Goal: Navigation & Orientation: Understand site structure

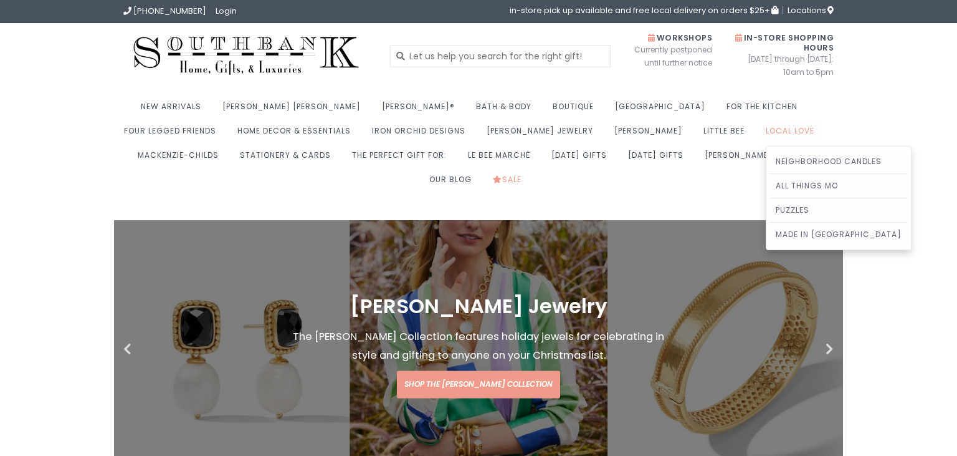
click at [766, 130] on link "Local Love" at bounding box center [793, 134] width 55 height 24
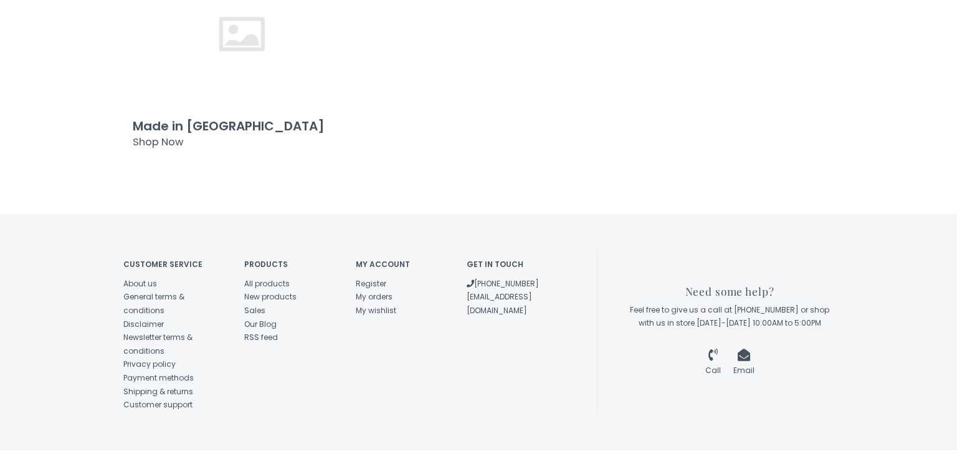
scroll to position [562, 0]
click at [742, 347] on icon at bounding box center [744, 353] width 12 height 12
click at [745, 350] on link "Email" at bounding box center [743, 362] width 21 height 24
drag, startPoint x: 561, startPoint y: 270, endPoint x: 461, endPoint y: 271, distance: 101.0
click at [461, 271] on div "Get in touch (573) 659-4438 southbank@socket.net" at bounding box center [513, 283] width 112 height 66
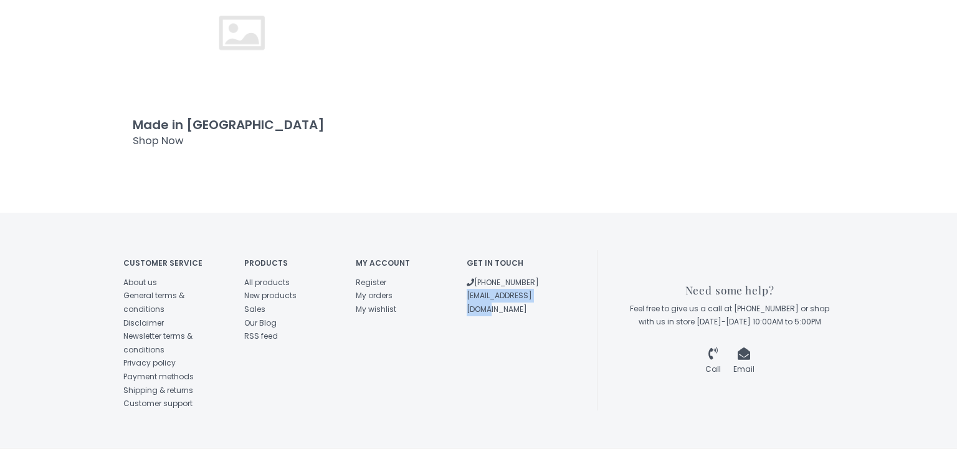
copy link "[EMAIL_ADDRESS][DOMAIN_NAME]"
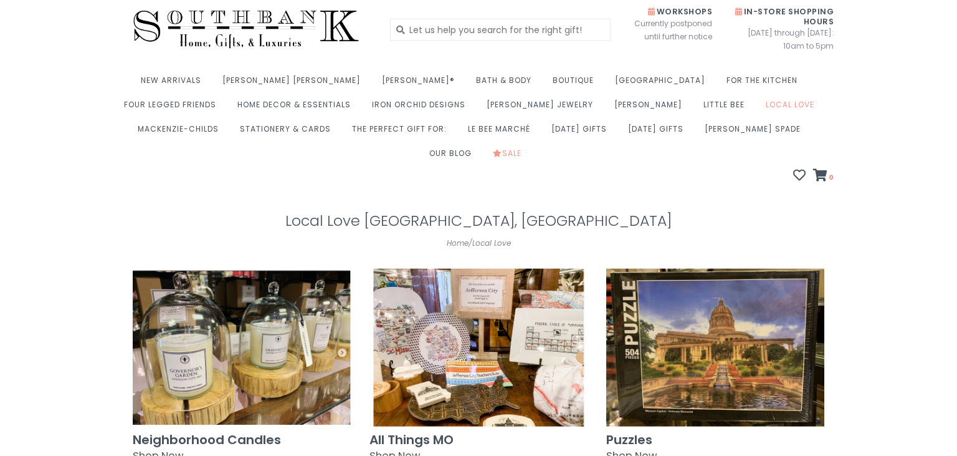
scroll to position [0, 0]
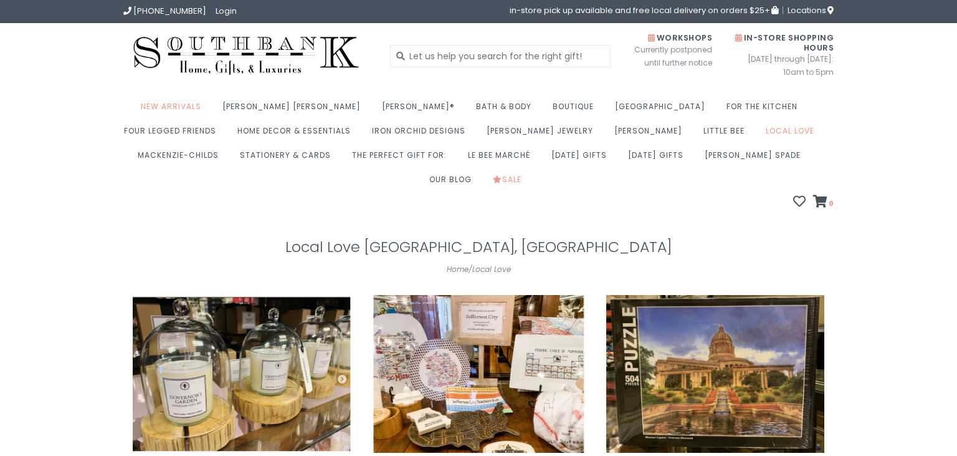
click at [170, 108] on link "New Arrivals" at bounding box center [174, 110] width 67 height 24
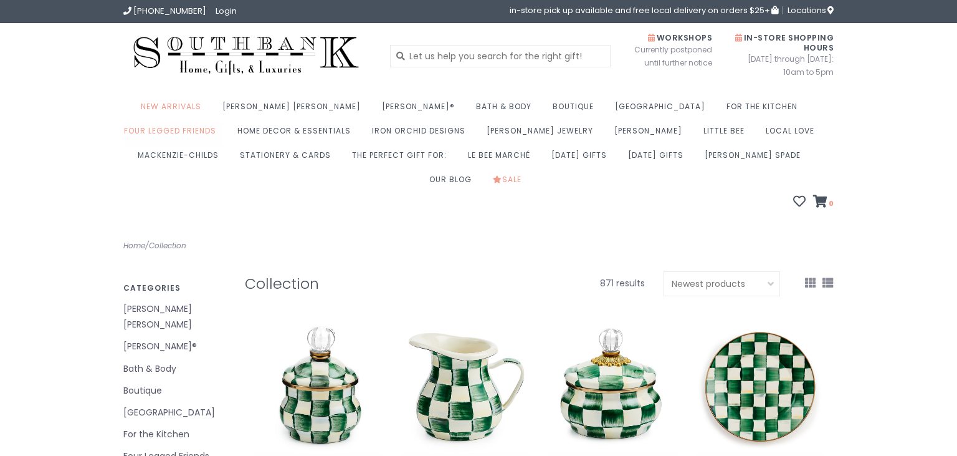
click at [222, 122] on link "Four Legged Friends" at bounding box center [173, 134] width 98 height 24
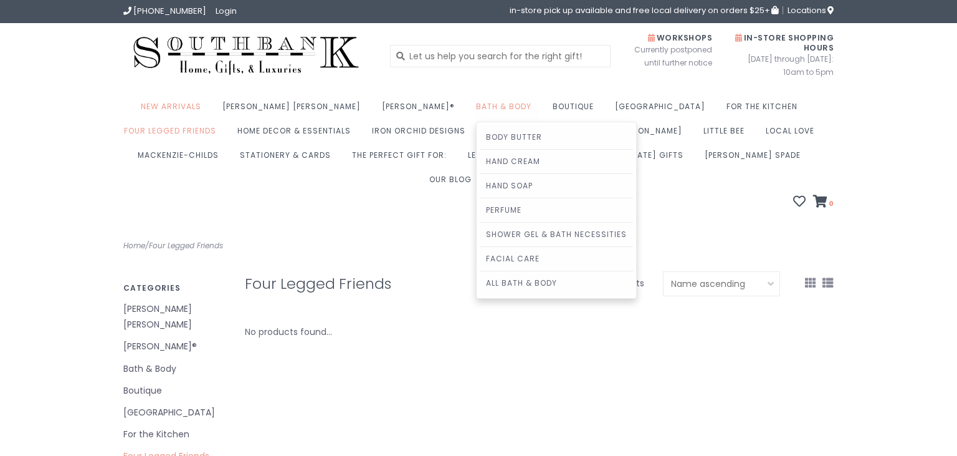
click at [476, 98] on link "Bath & Body" at bounding box center [507, 110] width 62 height 24
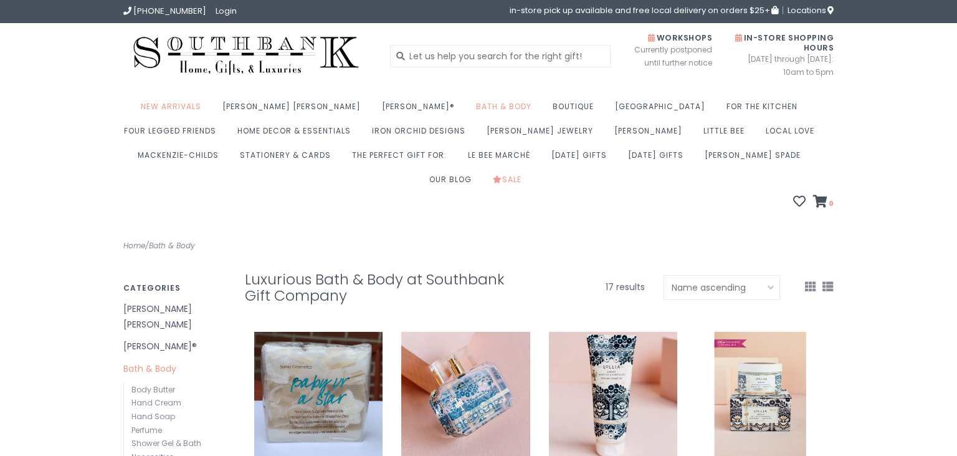
click at [159, 52] on img at bounding box center [246, 55] width 246 height 47
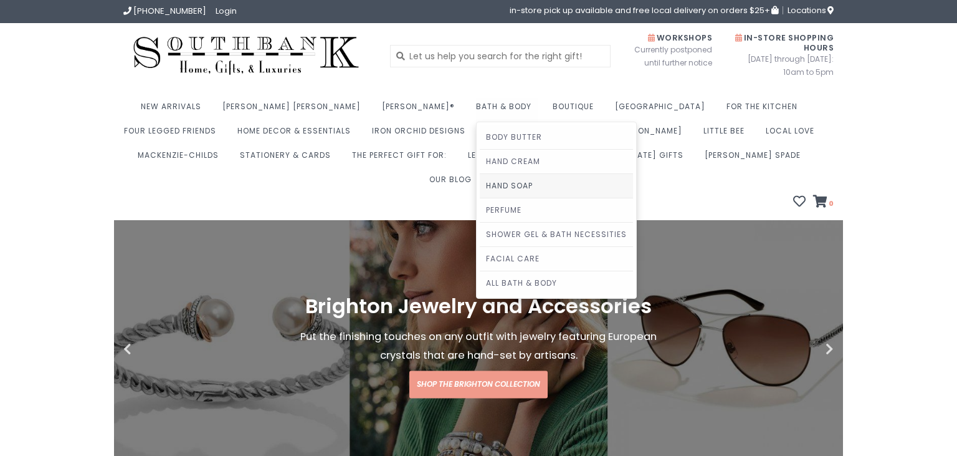
click at [480, 181] on link "Hand Soap" at bounding box center [556, 186] width 153 height 24
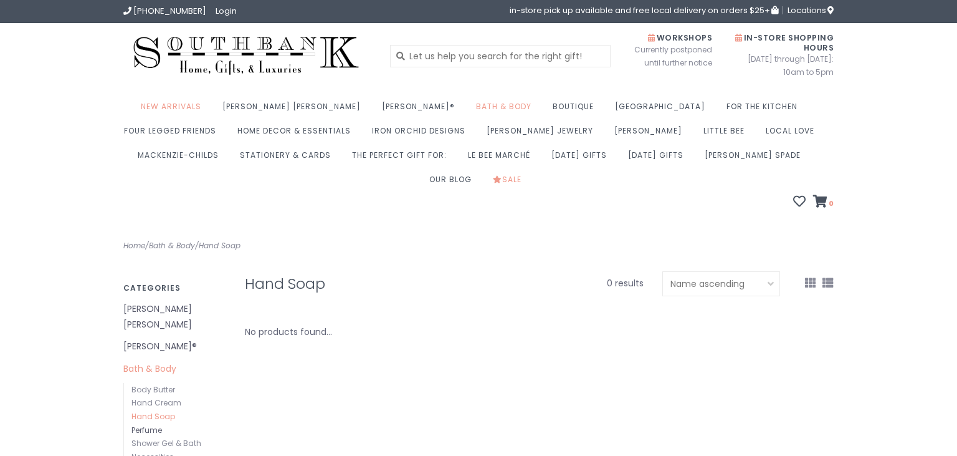
click at [148, 424] on link "Perfume" at bounding box center [146, 429] width 31 height 11
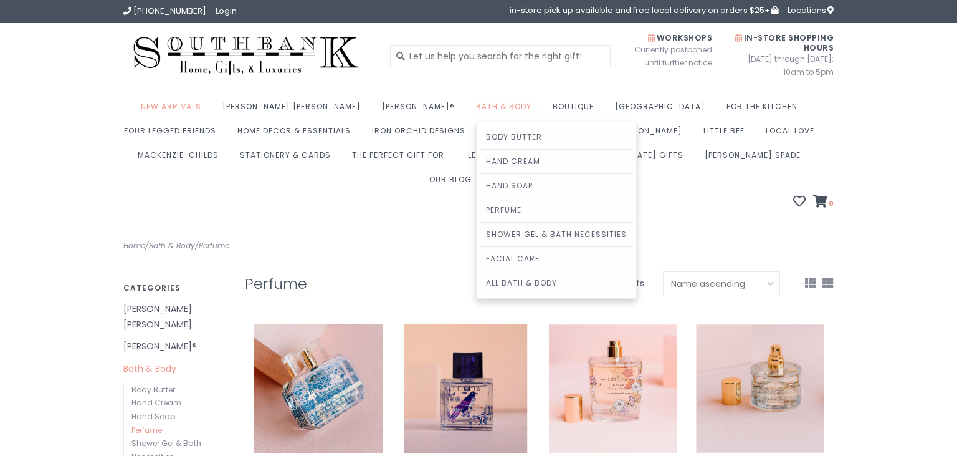
click at [476, 103] on link "Bath & Body" at bounding box center [507, 110] width 62 height 24
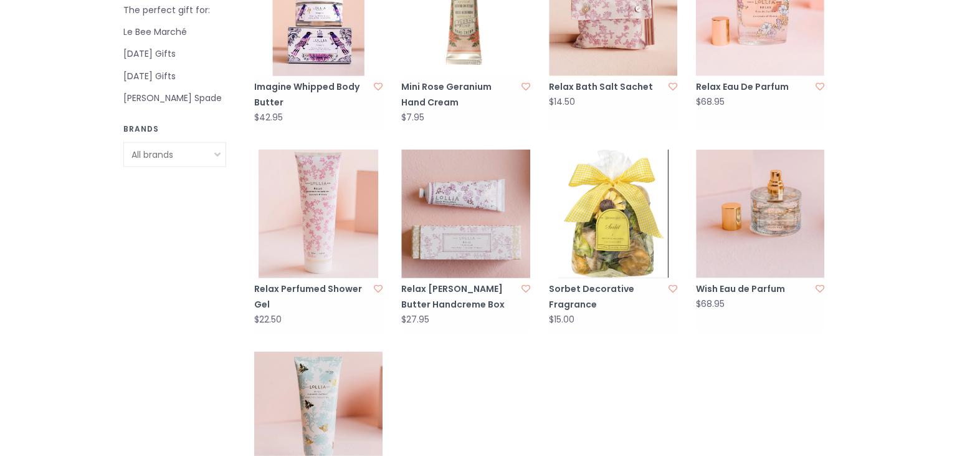
scroll to position [790, 0]
